Goal: Information Seeking & Learning: Learn about a topic

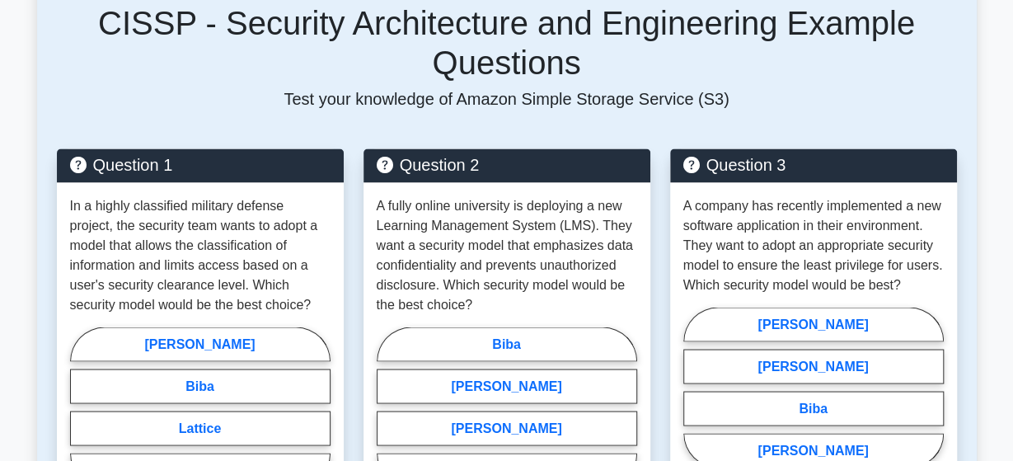
scroll to position [1336, 0]
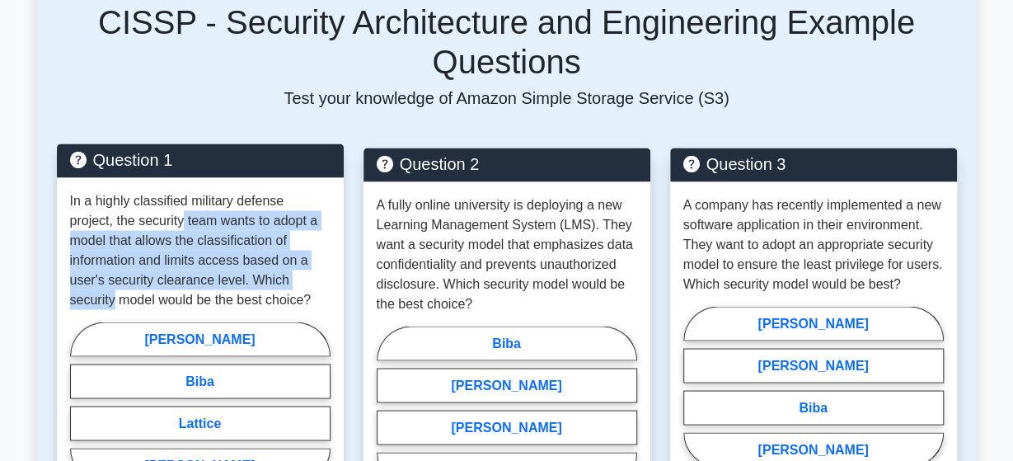
drag, startPoint x: 138, startPoint y: 181, endPoint x: 245, endPoint y: 241, distance: 122.9
click at [245, 241] on p "In a highly classified military defense project, the security team wants to ado…" at bounding box center [200, 249] width 260 height 119
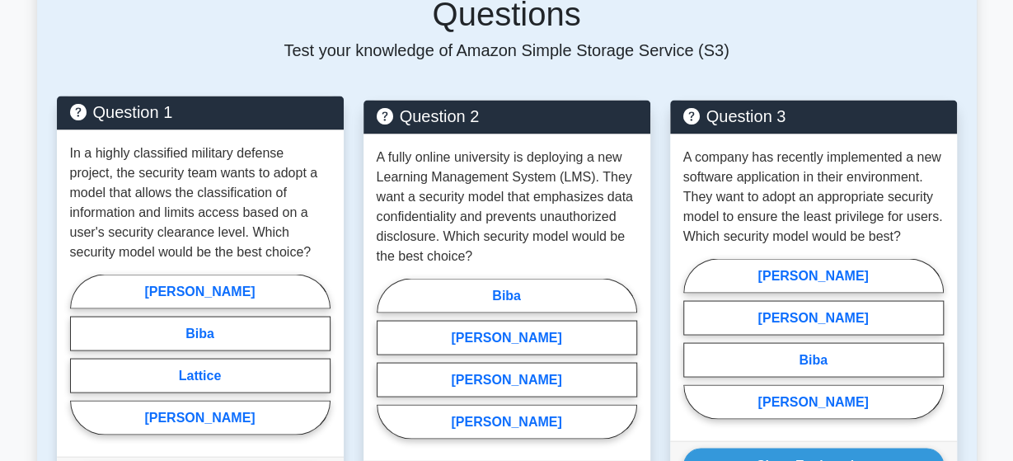
scroll to position [1414, 0]
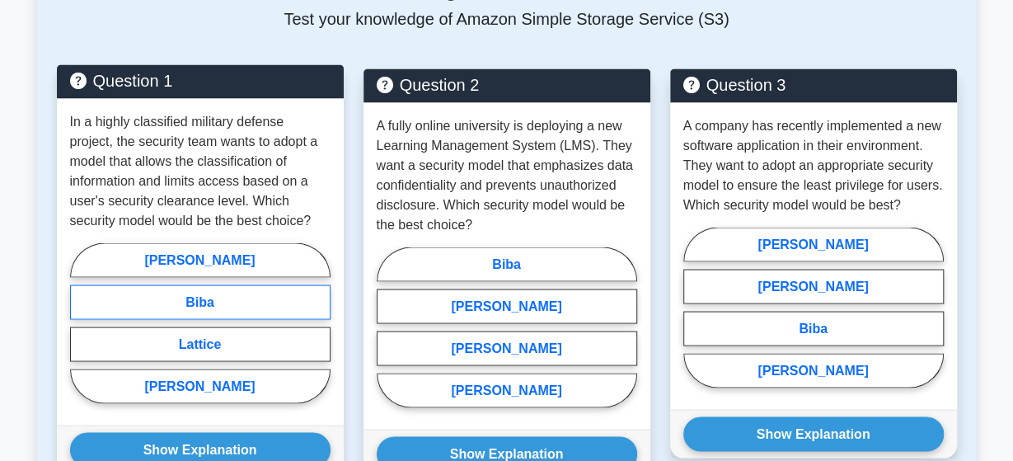
click at [188, 285] on label "Biba" at bounding box center [200, 302] width 260 height 35
click at [81, 323] on input "Biba" at bounding box center [75, 328] width 11 height 11
radio input "true"
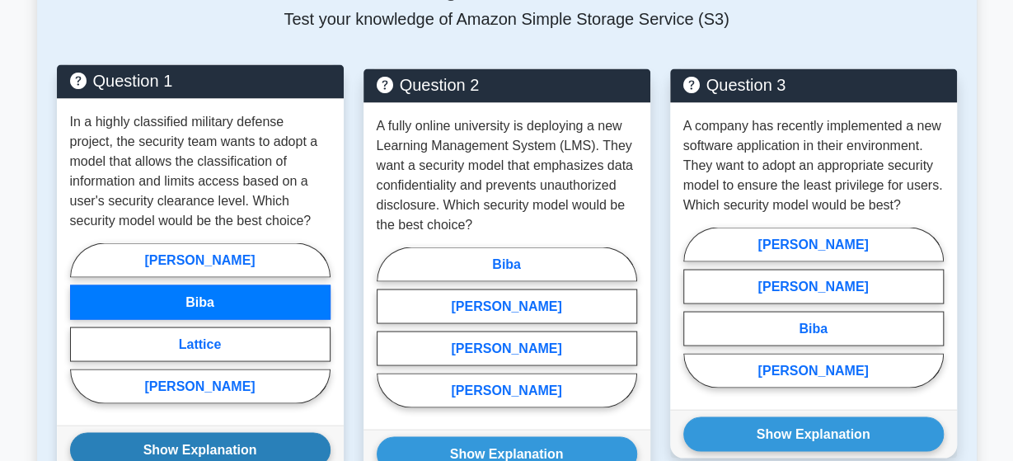
drag, startPoint x: 192, startPoint y: 428, endPoint x: 180, endPoint y: 410, distance: 20.8
click at [180, 425] on div "Show Explanation Correct Answer: Lattice" at bounding box center [200, 449] width 287 height 49
click at [180, 433] on button "Show Explanation" at bounding box center [200, 450] width 260 height 35
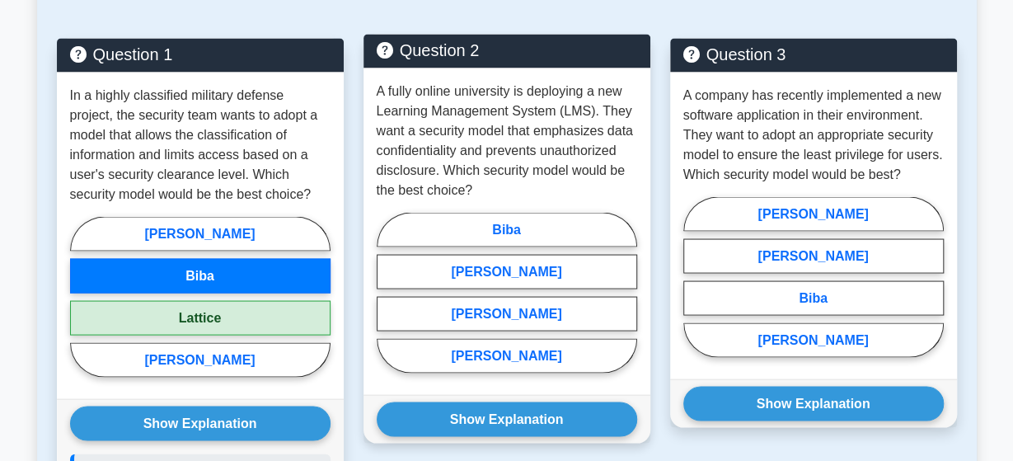
scroll to position [1449, 0]
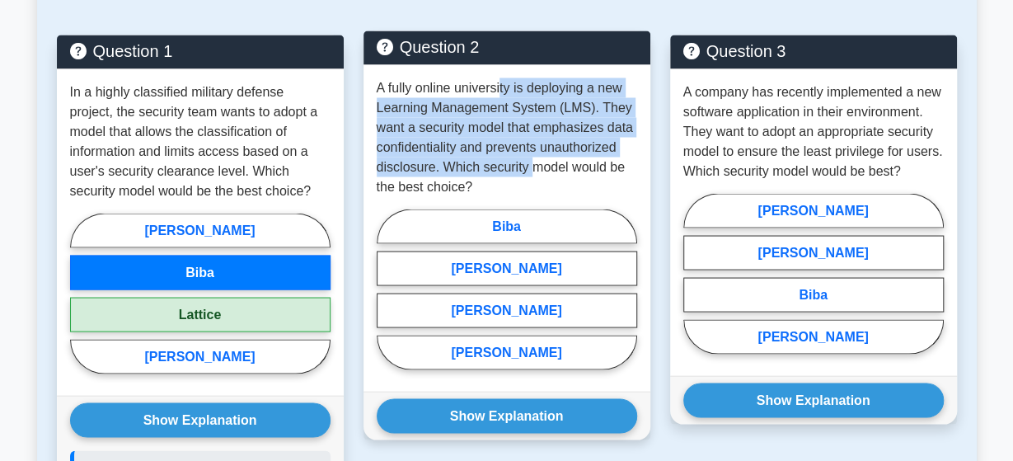
drag, startPoint x: 502, startPoint y: 50, endPoint x: 532, endPoint y: 125, distance: 81.0
click at [532, 125] on p "A fully online university is deploying a new Learning Management System (LMS). …" at bounding box center [507, 136] width 260 height 119
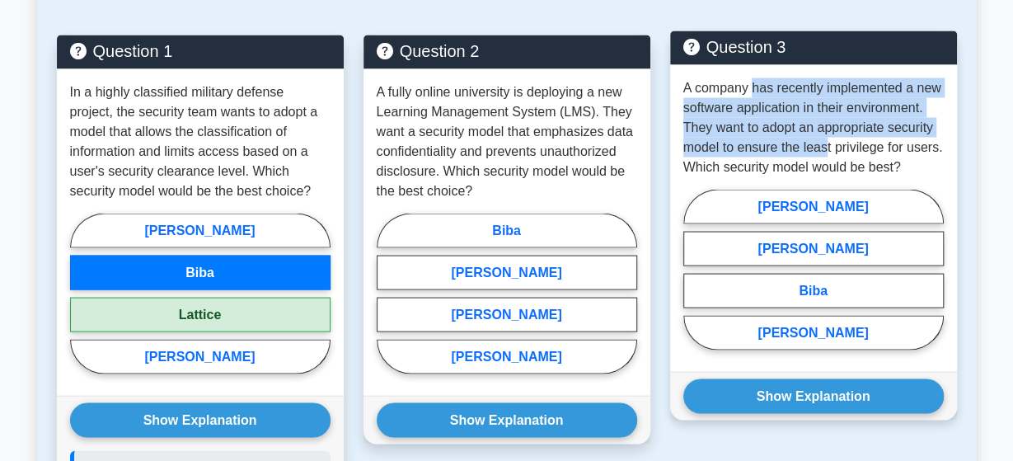
drag, startPoint x: 756, startPoint y: 41, endPoint x: 824, endPoint y: 99, distance: 89.5
click at [824, 99] on p "A company has recently implemented a new software application in their environm…" at bounding box center [813, 126] width 260 height 99
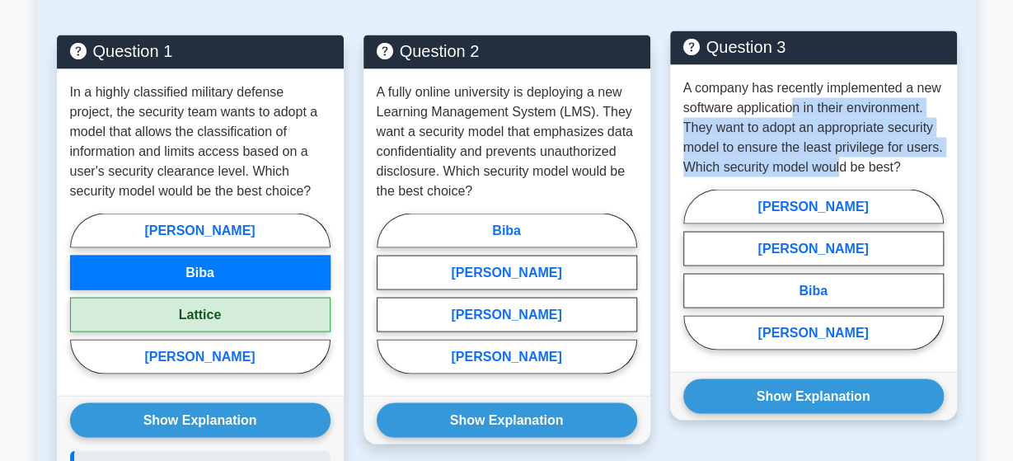
drag, startPoint x: 789, startPoint y: 73, endPoint x: 839, endPoint y: 116, distance: 66.6
click at [839, 116] on p "A company has recently implemented a new software application in their environm…" at bounding box center [813, 126] width 260 height 99
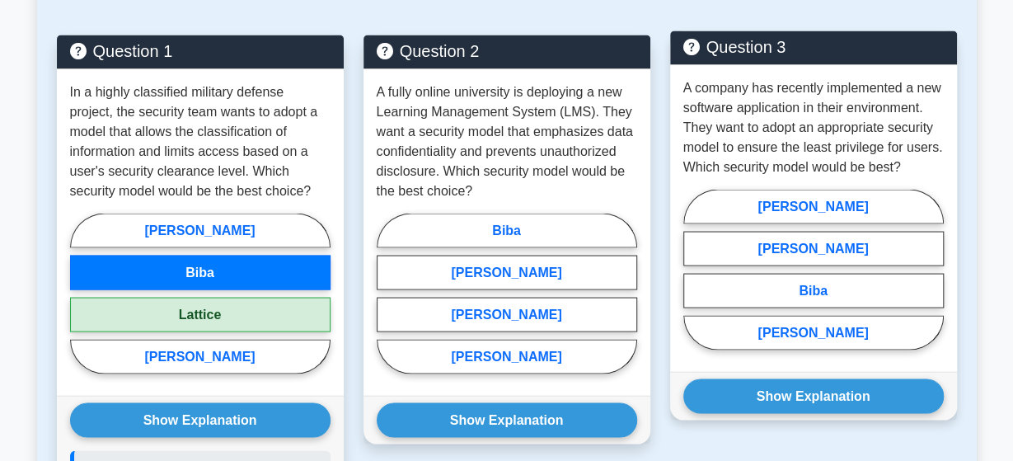
click at [839, 116] on p "A company has recently implemented a new software application in their environm…" at bounding box center [813, 126] width 260 height 99
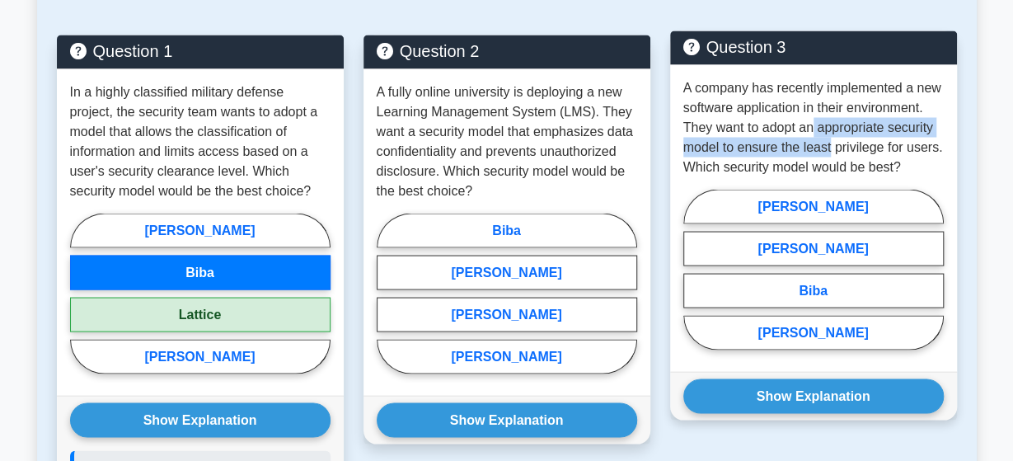
drag, startPoint x: 813, startPoint y: 86, endPoint x: 831, endPoint y: 112, distance: 31.5
click at [831, 112] on p "A company has recently implemented a new software application in their environm…" at bounding box center [813, 126] width 260 height 99
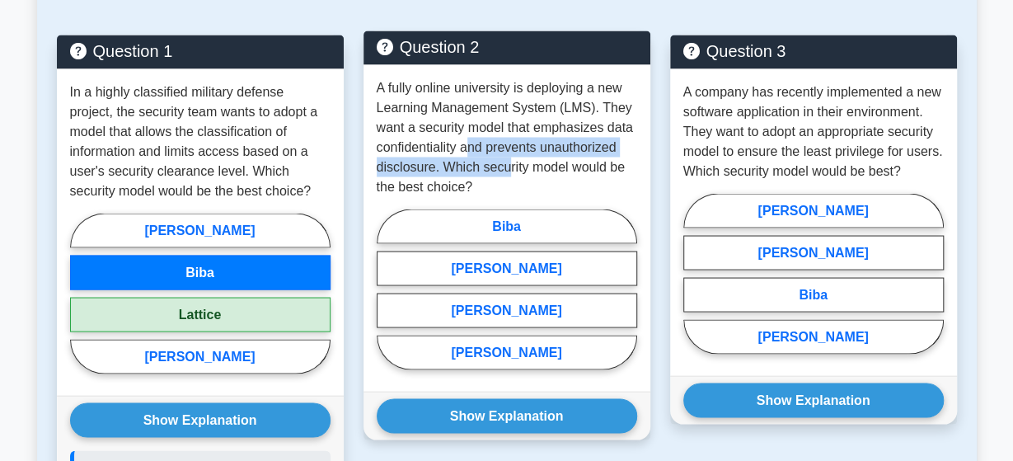
drag, startPoint x: 472, startPoint y: 108, endPoint x: 507, endPoint y: 129, distance: 40.3
click at [507, 129] on p "A fully online university is deploying a new Learning Management System (LMS). …" at bounding box center [507, 136] width 260 height 119
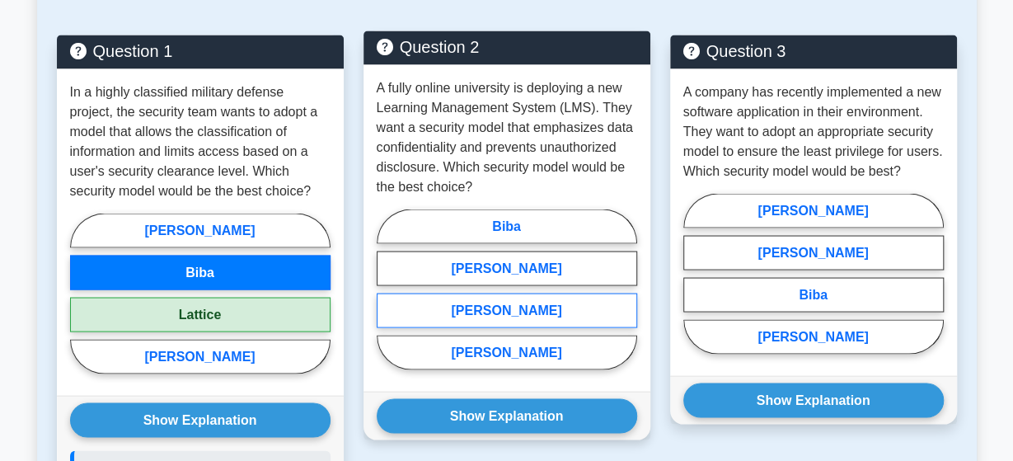
click at [504, 293] on label "[PERSON_NAME]" at bounding box center [507, 310] width 260 height 35
click at [387, 288] on input "[PERSON_NAME]" at bounding box center [382, 293] width 11 height 11
radio input "true"
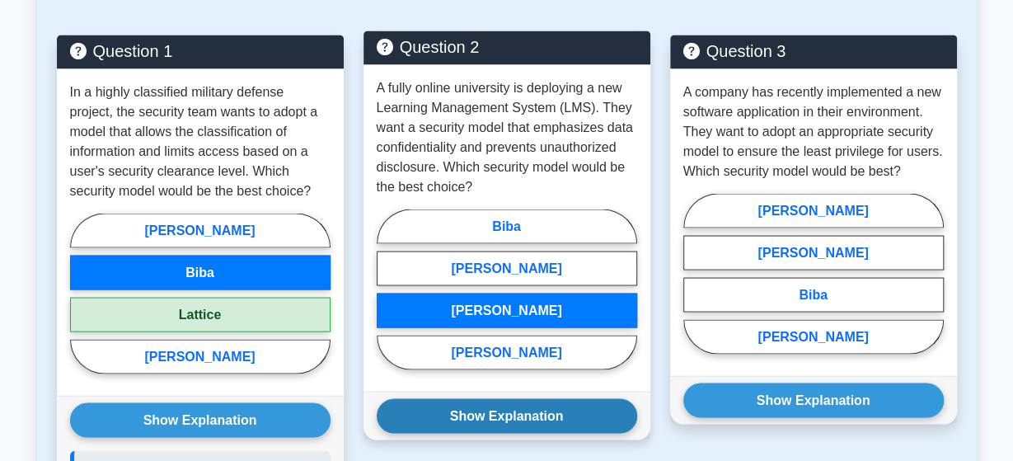
click at [504, 398] on button "Show Explanation" at bounding box center [507, 415] width 260 height 35
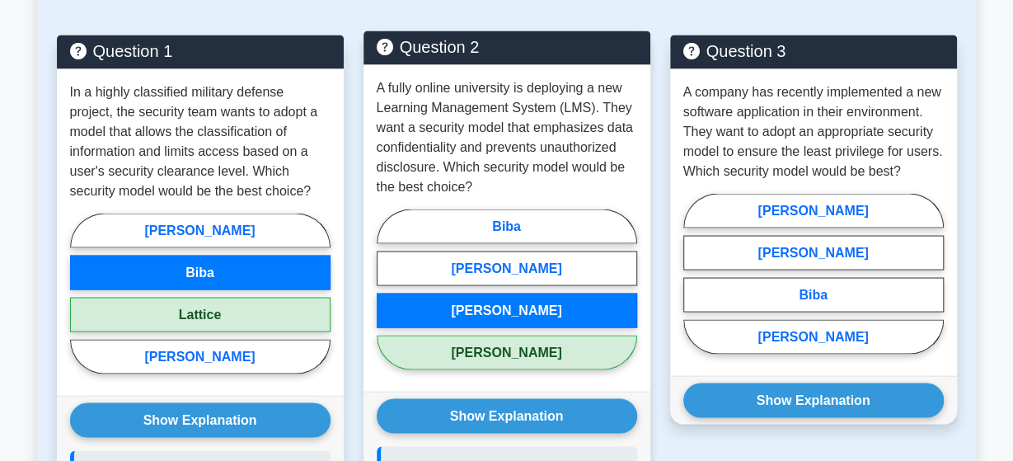
click at [510, 335] on label "[PERSON_NAME]" at bounding box center [507, 352] width 260 height 35
click at [387, 299] on input "[PERSON_NAME]" at bounding box center [382, 293] width 11 height 11
radio input "true"
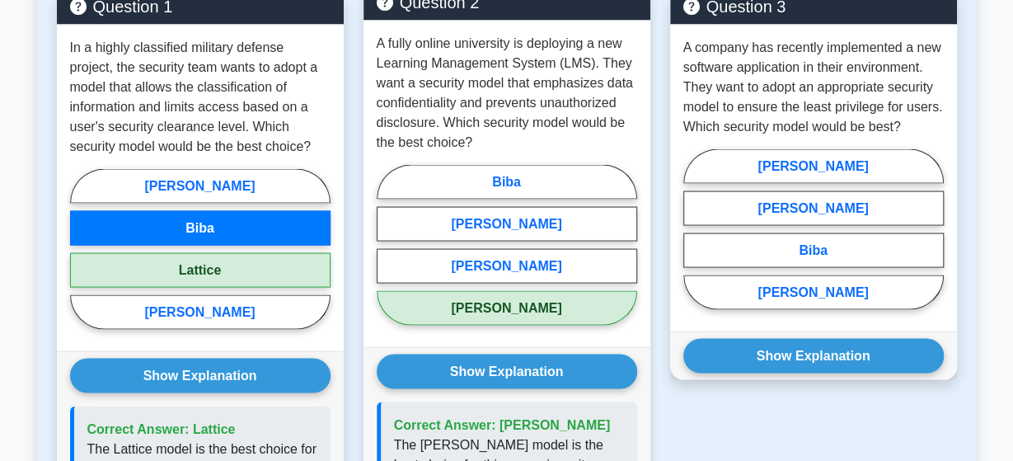
scroll to position [1387, 0]
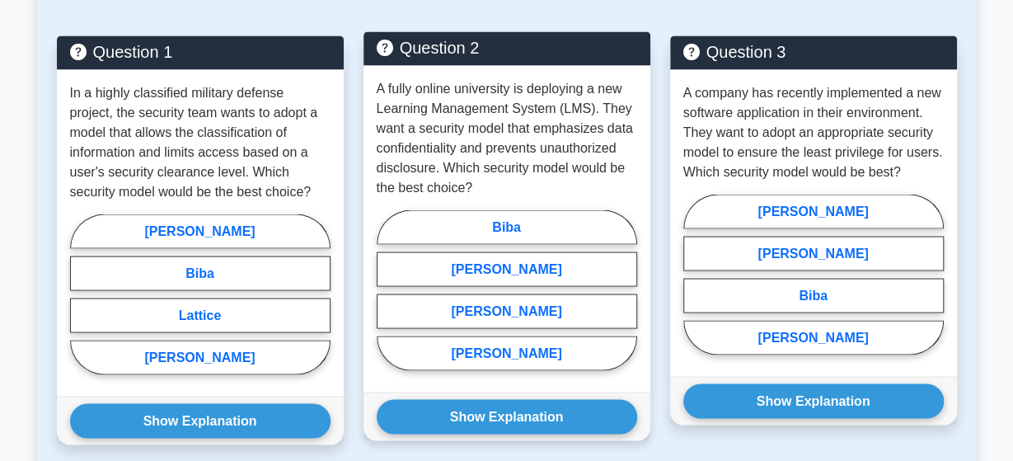
scroll to position [1429, 0]
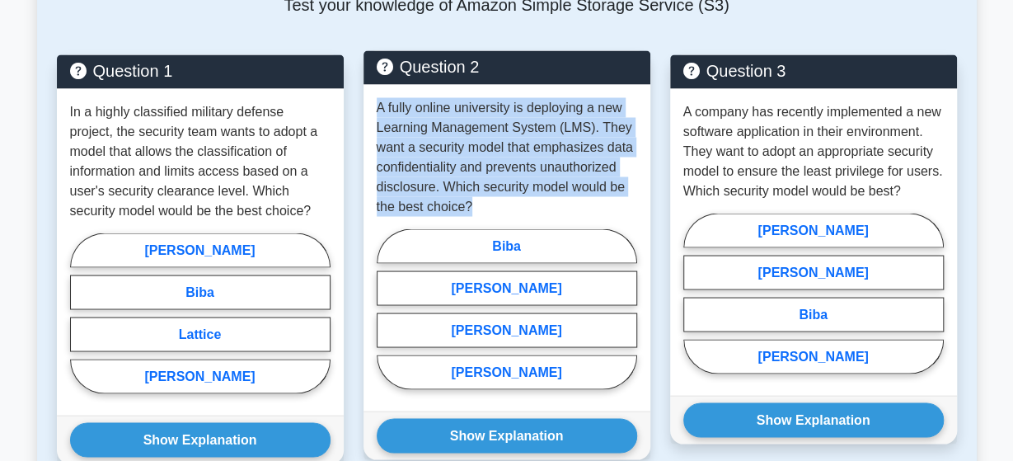
drag, startPoint x: 378, startPoint y: 68, endPoint x: 479, endPoint y: 165, distance: 139.9
click at [479, 165] on p "A fully online university is deploying a new Learning Management System (LMS). …" at bounding box center [507, 156] width 260 height 119
copy p "A fully online university is deploying a new Learning Management System (LMS). …"
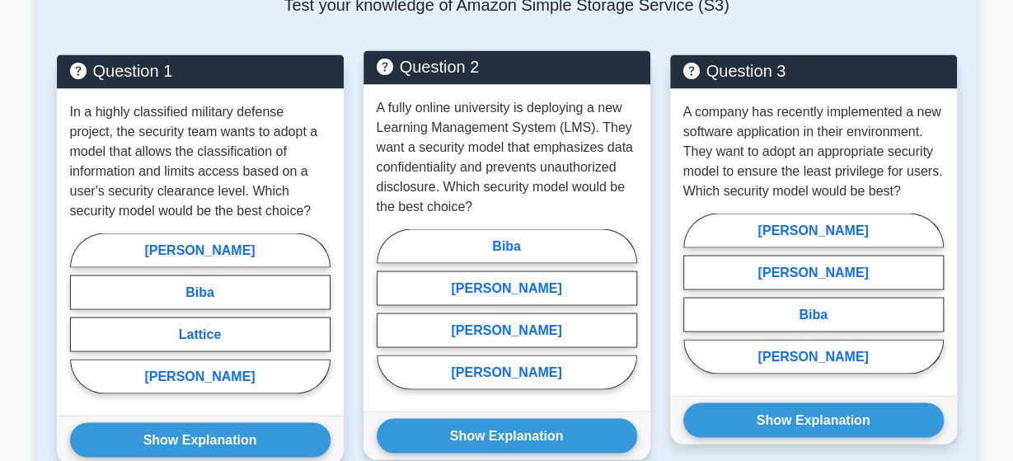
click at [596, 157] on p "A fully online university is deploying a new Learning Management System (LMS). …" at bounding box center [507, 156] width 260 height 119
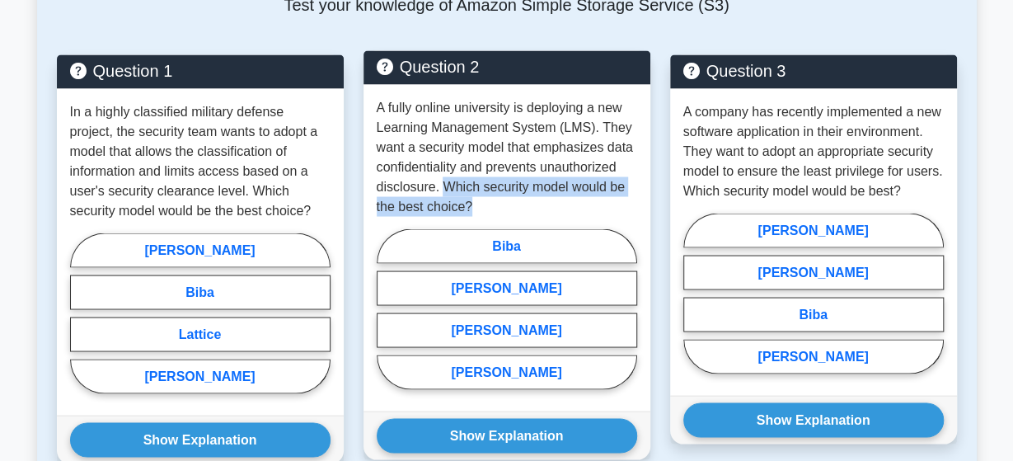
drag, startPoint x: 444, startPoint y: 148, endPoint x: 480, endPoint y: 170, distance: 42.1
click at [480, 170] on p "A fully online university is deploying a new Learning Management System (LMS). …" at bounding box center [507, 156] width 260 height 119
copy p "Which security model would be the best choice?"
click at [508, 354] on label "[PERSON_NAME]" at bounding box center [507, 371] width 260 height 35
click at [387, 319] on input "[PERSON_NAME]" at bounding box center [382, 313] width 11 height 11
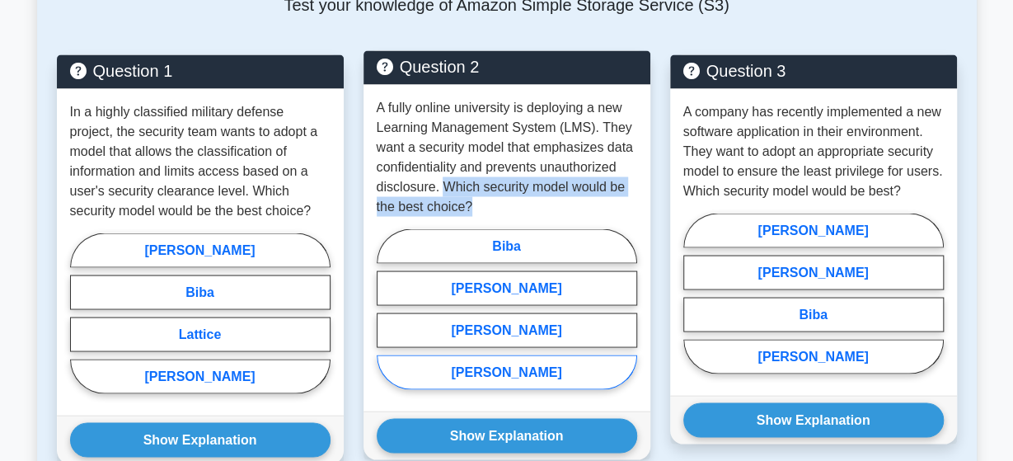
radio input "true"
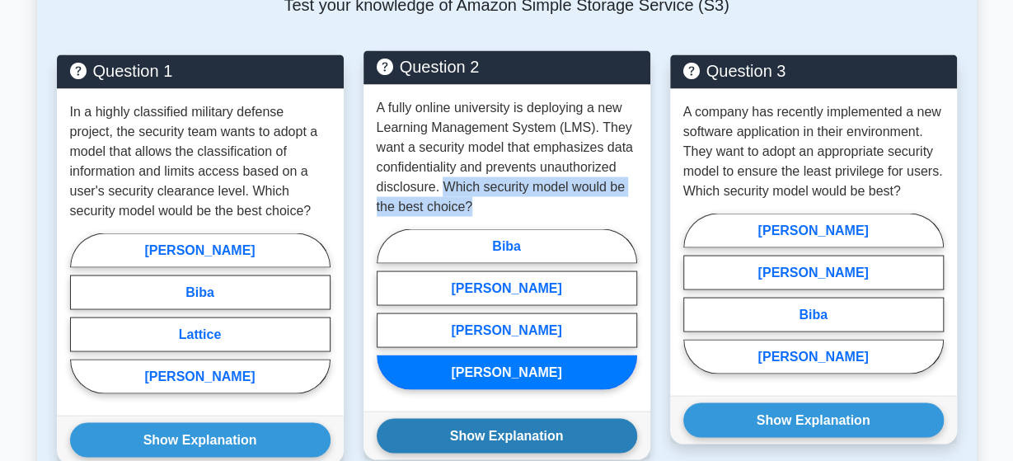
click at [504, 418] on button "Show Explanation" at bounding box center [507, 435] width 260 height 35
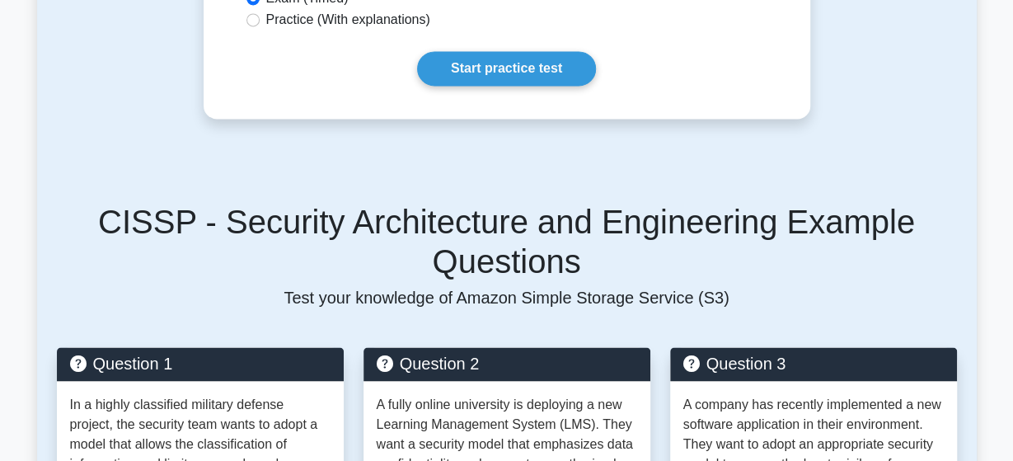
scroll to position [1133, 0]
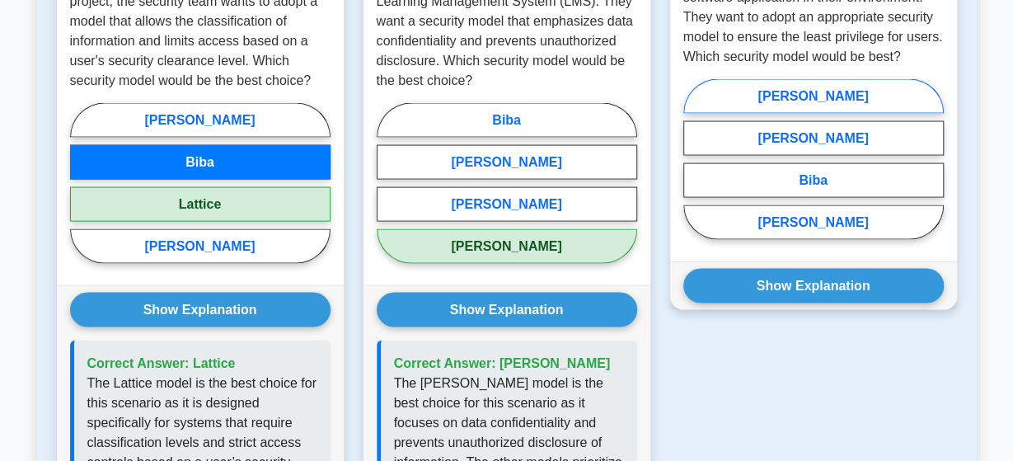
scroll to position [1455, 0]
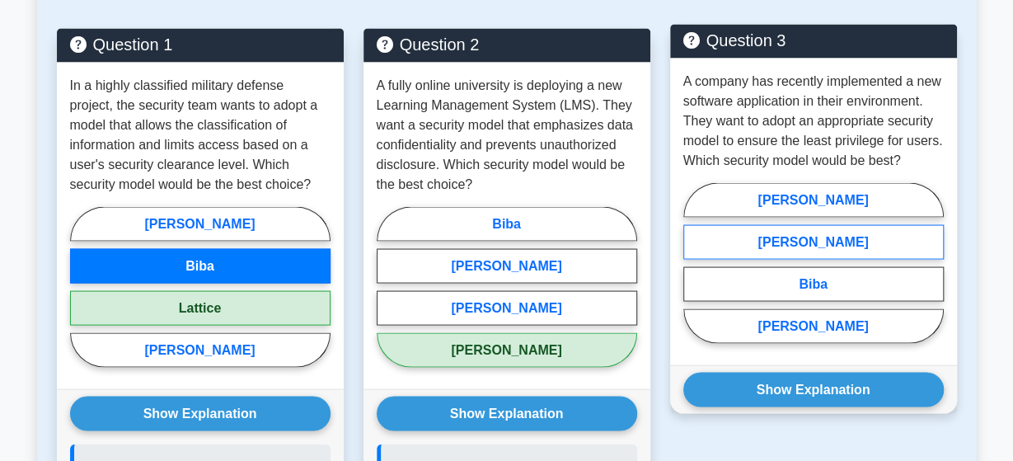
click at [787, 224] on label "[PERSON_NAME]" at bounding box center [813, 241] width 260 height 35
click at [694, 262] on input "[PERSON_NAME]" at bounding box center [688, 267] width 11 height 11
radio input "true"
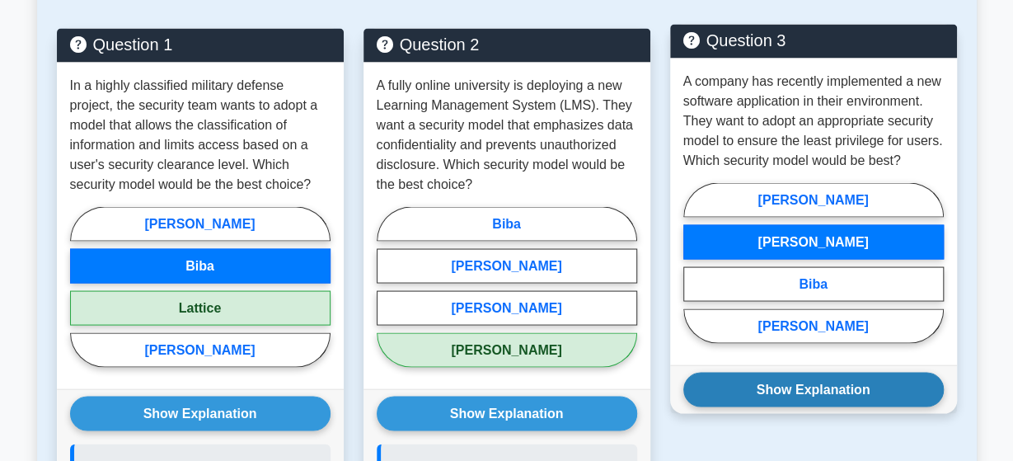
click at [775, 372] on button "Show Explanation" at bounding box center [813, 389] width 260 height 35
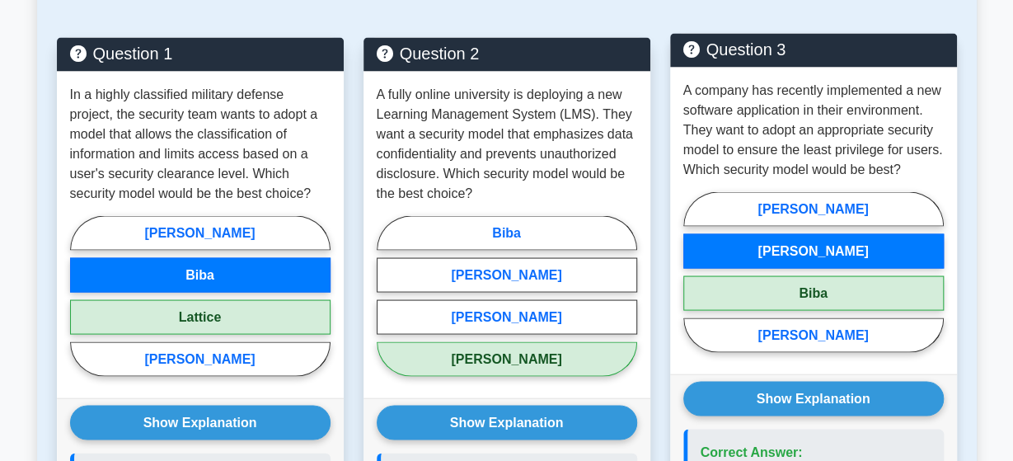
scroll to position [1447, 0]
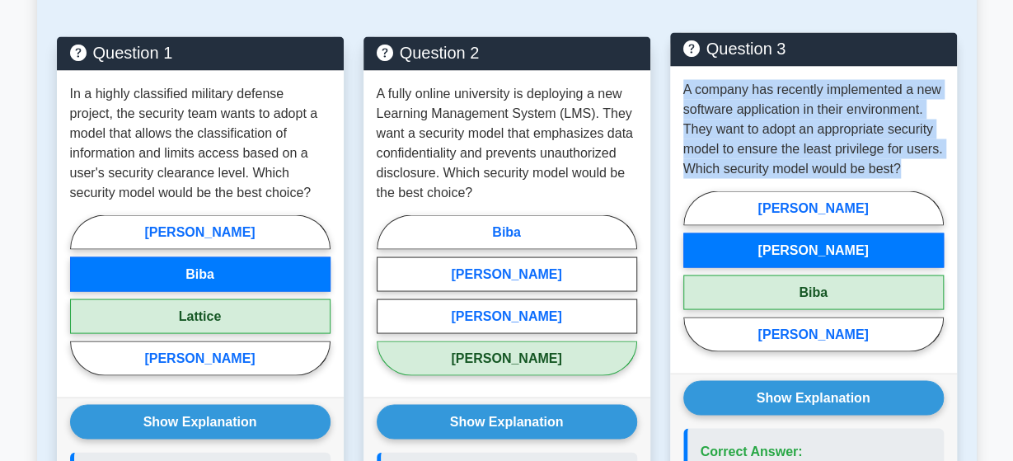
drag, startPoint x: 684, startPoint y: 54, endPoint x: 939, endPoint y: 121, distance: 263.4
click at [939, 121] on p "A company has recently implemented a new software application in their environm…" at bounding box center [813, 128] width 260 height 99
copy p "A company has recently implemented a new software application in their environm…"
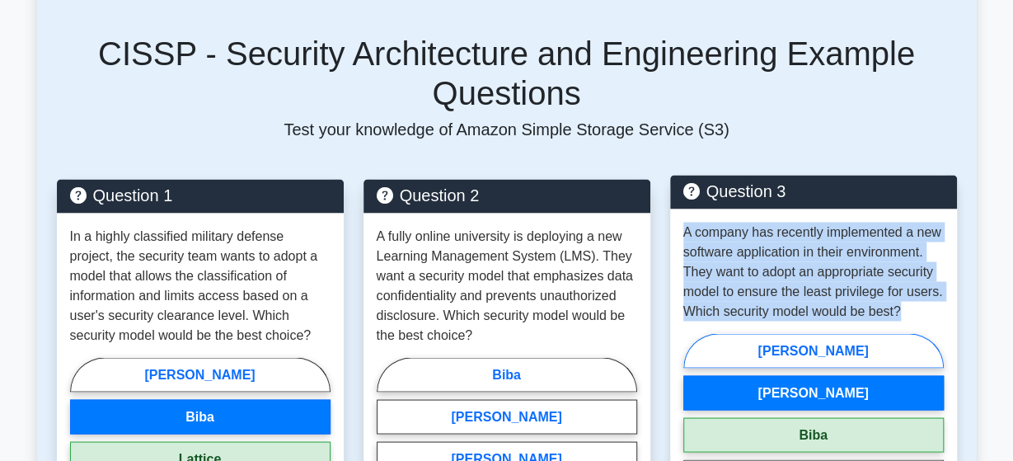
scroll to position [1320, 0]
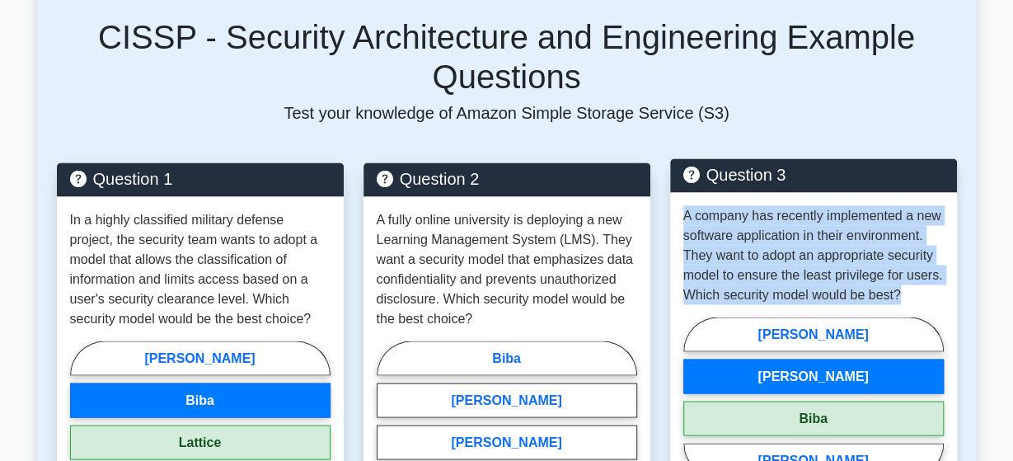
click at [764, 206] on p "A company has recently implemented a new software application in their environm…" at bounding box center [813, 255] width 260 height 99
drag, startPoint x: 683, startPoint y: 181, endPoint x: 906, endPoint y: 250, distance: 232.8
click at [906, 250] on p "A company has recently implemented a new software application in their environm…" at bounding box center [813, 255] width 260 height 99
copy p "A company has recently implemented a new software application in their environm…"
click at [772, 206] on p "A company has recently implemented a new software application in their environm…" at bounding box center [813, 255] width 260 height 99
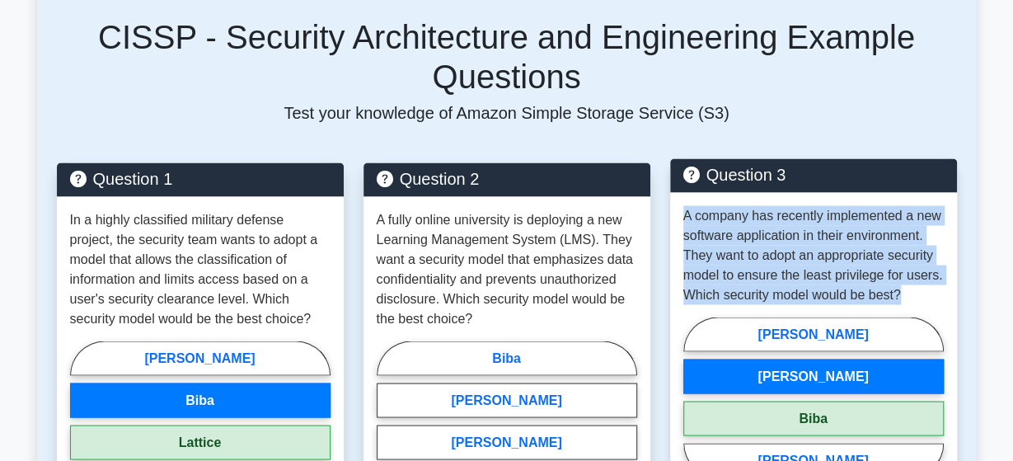
drag, startPoint x: 684, startPoint y: 177, endPoint x: 904, endPoint y: 259, distance: 234.7
click at [904, 259] on p "A company has recently implemented a new software application in their environm…" at bounding box center [813, 255] width 260 height 99
copy p "A company has recently implemented a new software application in their environm…"
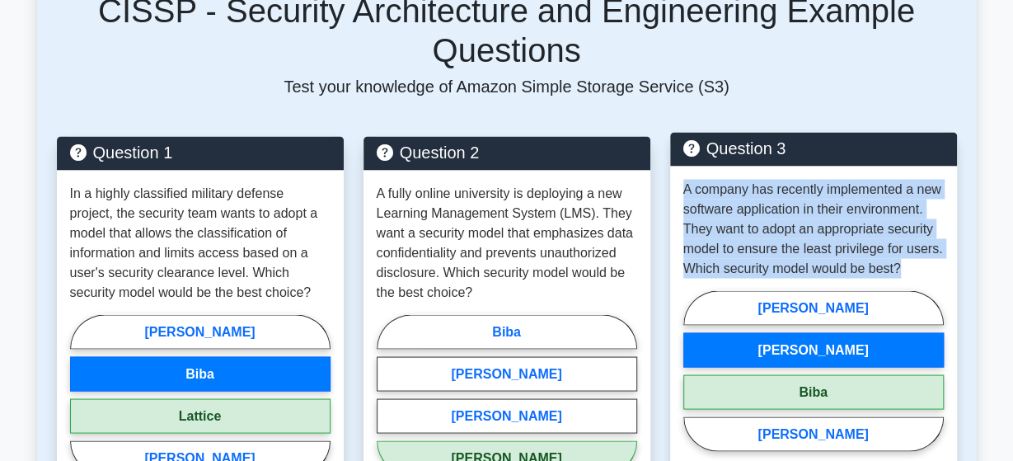
click at [742, 182] on p "A company has recently implemented a new software application in their environm…" at bounding box center [813, 229] width 260 height 99
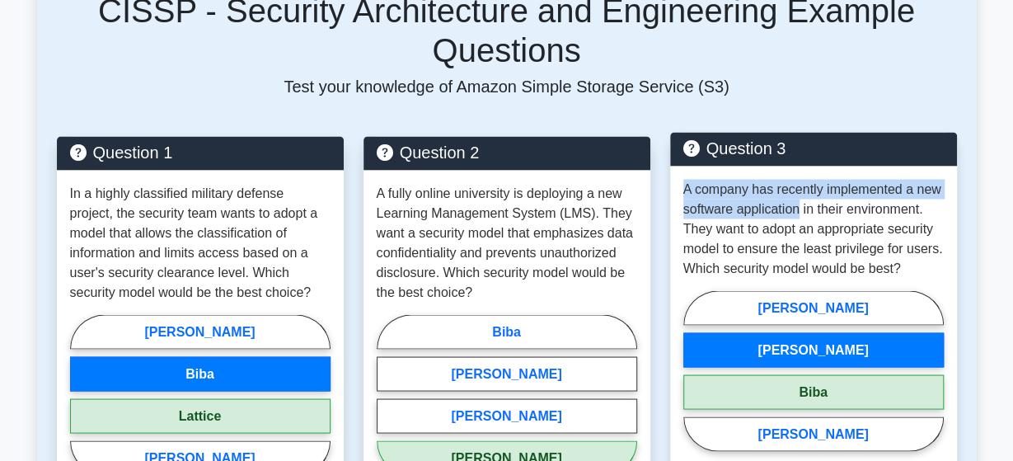
drag, startPoint x: 685, startPoint y: 151, endPoint x: 800, endPoint y: 171, distance: 117.1
click at [800, 180] on p "A company has recently implemented a new software application in their environm…" at bounding box center [813, 229] width 260 height 99
copy p "A company has recently implemented a new software application"
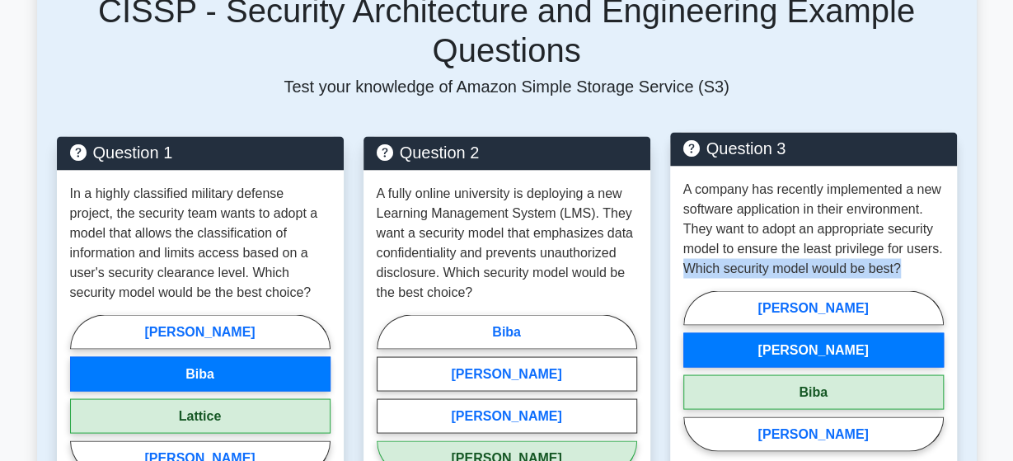
drag, startPoint x: 911, startPoint y: 232, endPoint x: 687, endPoint y: 235, distance: 223.3
click at [687, 235] on p "A company has recently implemented a new software application in their environm…" at bounding box center [813, 229] width 260 height 99
copy p "Which security model would be best?"
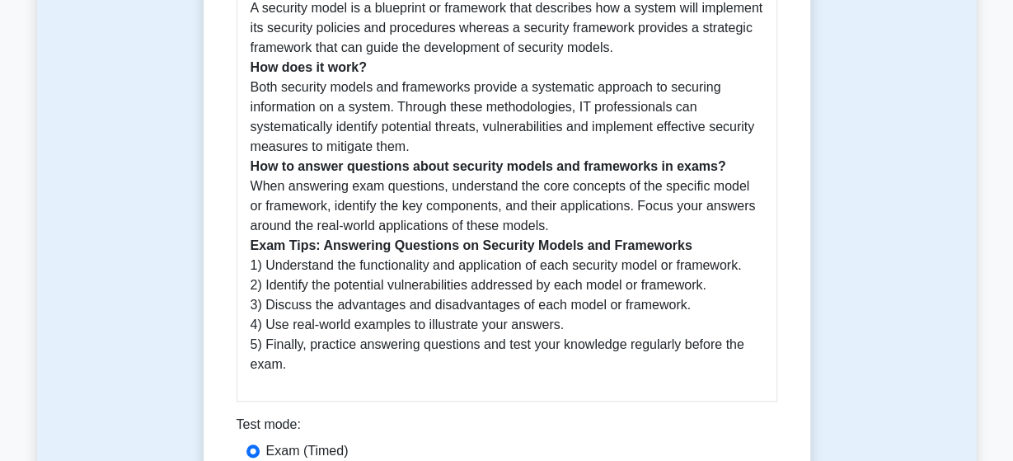
scroll to position [689, 0]
